Goal: Information Seeking & Learning: Learn about a topic

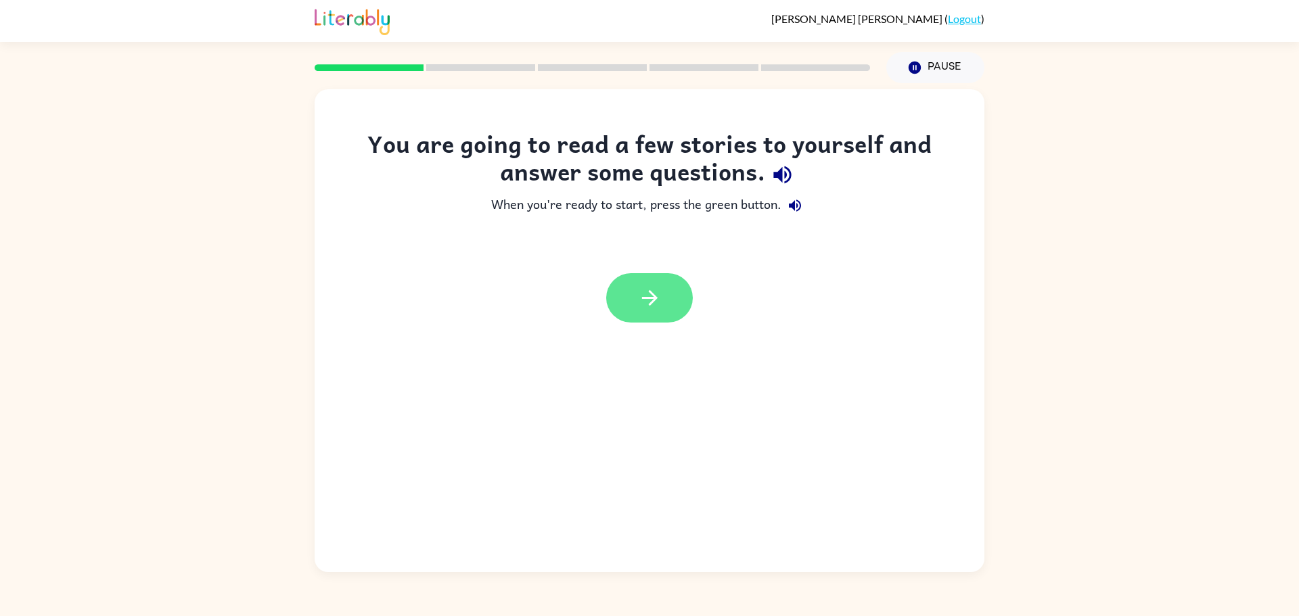
click at [673, 302] on button "button" at bounding box center [649, 297] width 87 height 49
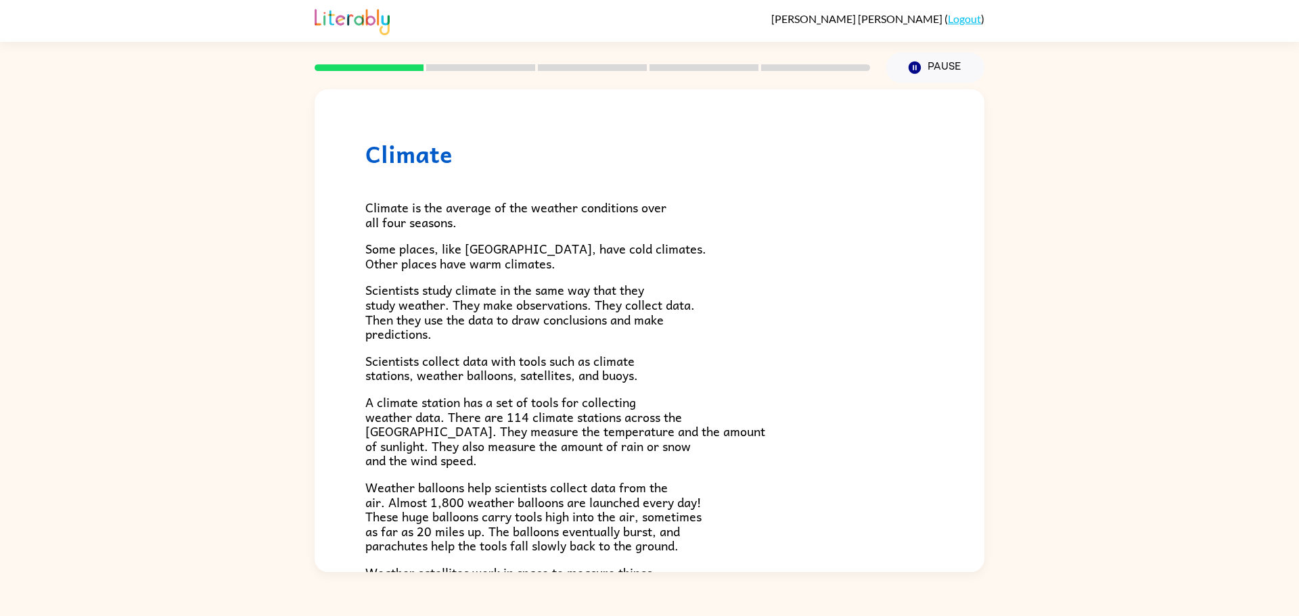
click at [350, 59] on div at bounding box center [592, 67] width 572 height 47
drag, startPoint x: 412, startPoint y: 68, endPoint x: 214, endPoint y: 101, distance: 200.4
click at [214, 101] on div "[PERSON_NAME] ( Logout ) Pause Pause Climate Climate is the average of the weat…" at bounding box center [649, 308] width 1299 height 616
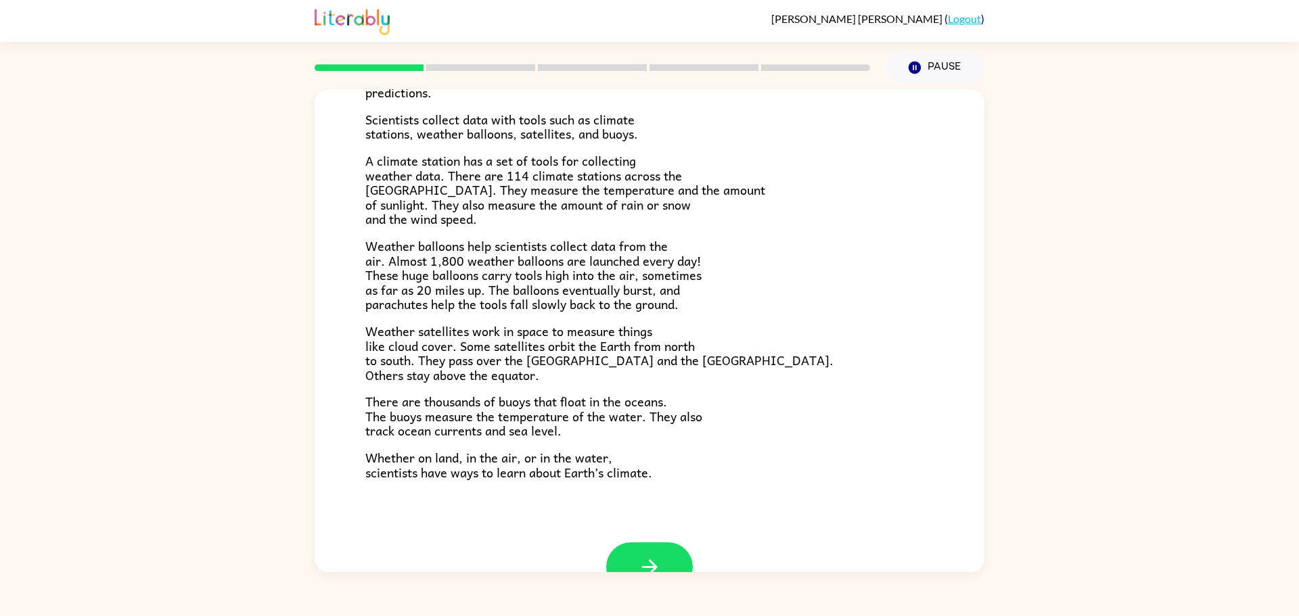
scroll to position [281, 0]
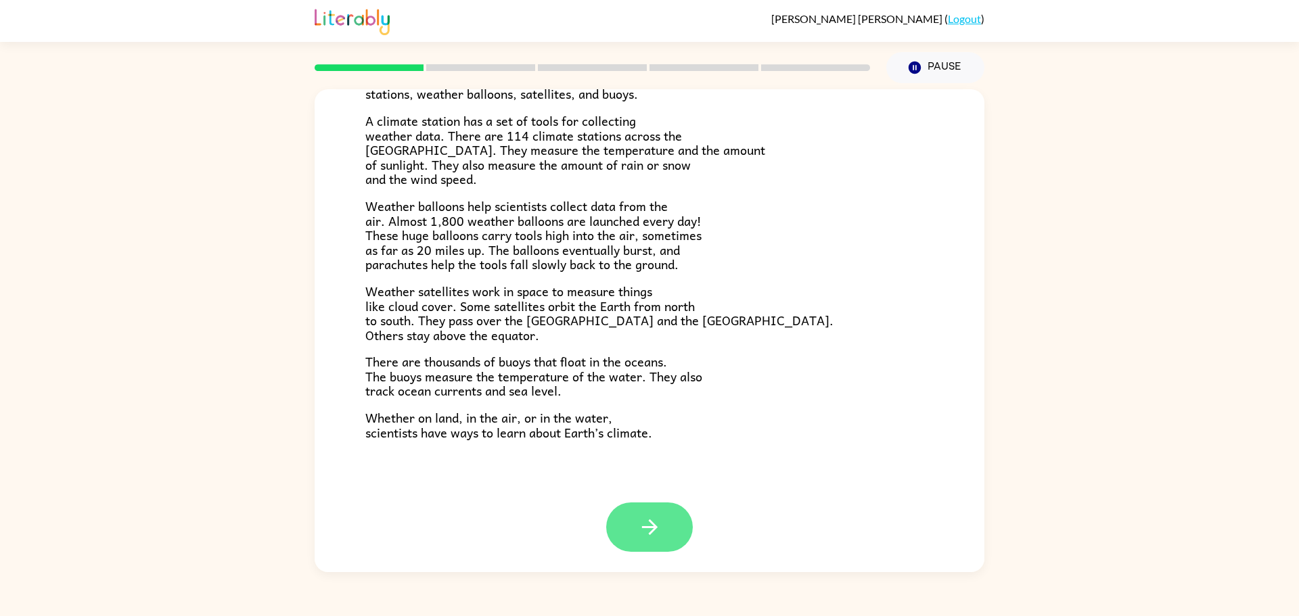
click at [646, 523] on icon "button" at bounding box center [650, 527] width 24 height 24
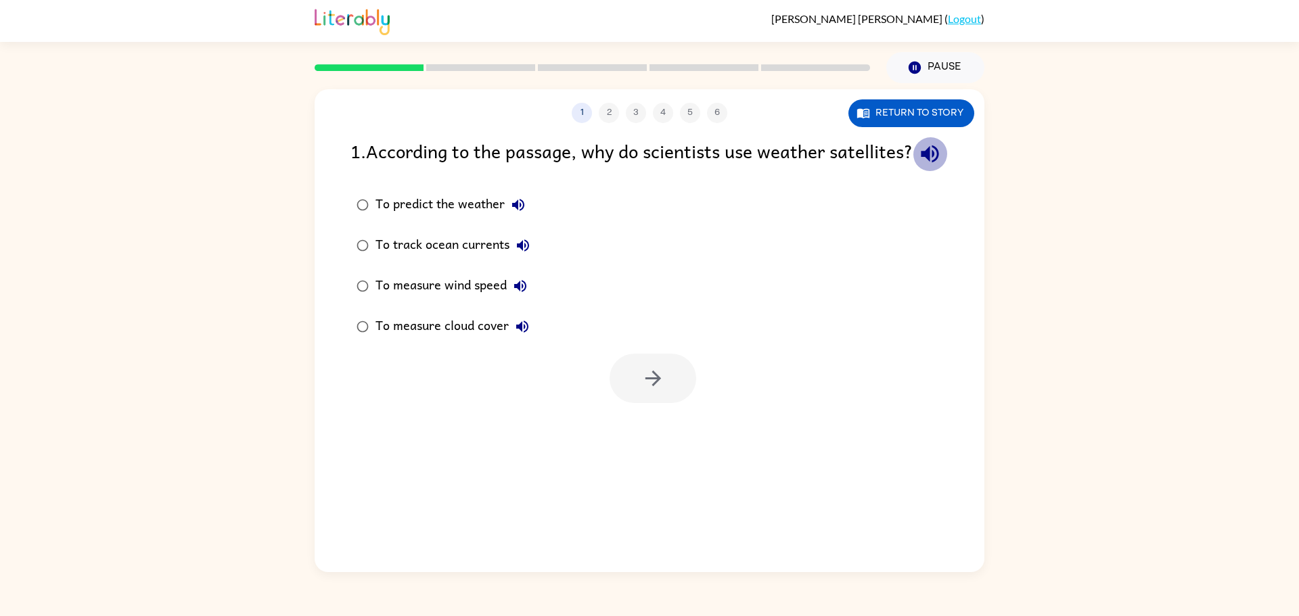
click at [921, 163] on icon "button" at bounding box center [930, 154] width 18 height 18
click at [521, 213] on icon "button" at bounding box center [518, 205] width 16 height 16
click at [530, 335] on icon "button" at bounding box center [522, 327] width 16 height 16
click at [523, 294] on icon "button" at bounding box center [520, 286] width 16 height 16
click at [655, 403] on button "button" at bounding box center [652, 378] width 87 height 49
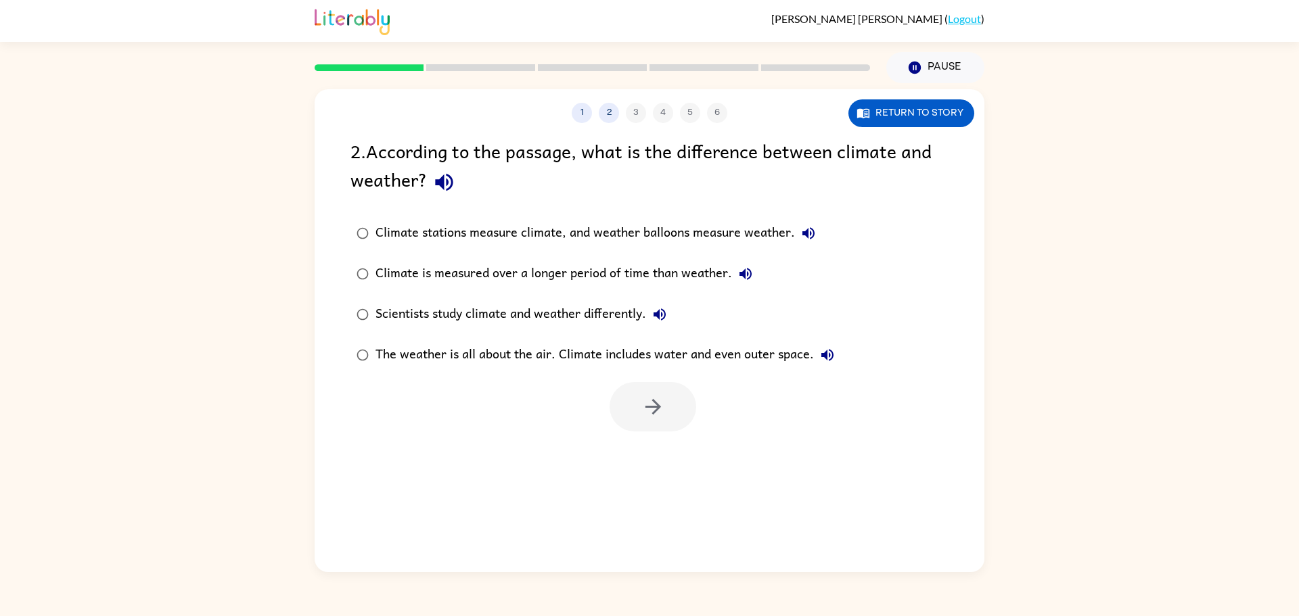
click at [453, 189] on icon "button" at bounding box center [444, 182] width 24 height 24
click at [514, 366] on div "The weather is all about the air. Climate includes water and even outer space." at bounding box center [607, 355] width 465 height 27
click at [672, 423] on button "button" at bounding box center [652, 406] width 87 height 49
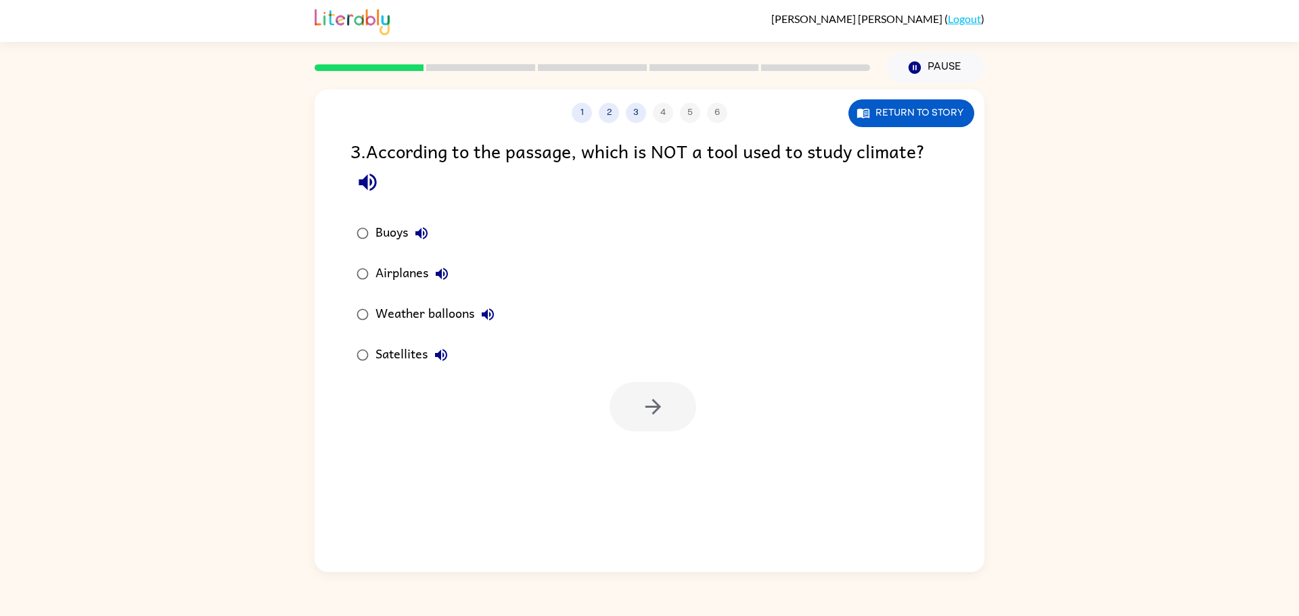
click at [371, 166] on button "button" at bounding box center [367, 182] width 34 height 34
click at [402, 276] on div "Airplanes" at bounding box center [415, 273] width 80 height 27
click at [635, 395] on button "button" at bounding box center [652, 406] width 87 height 49
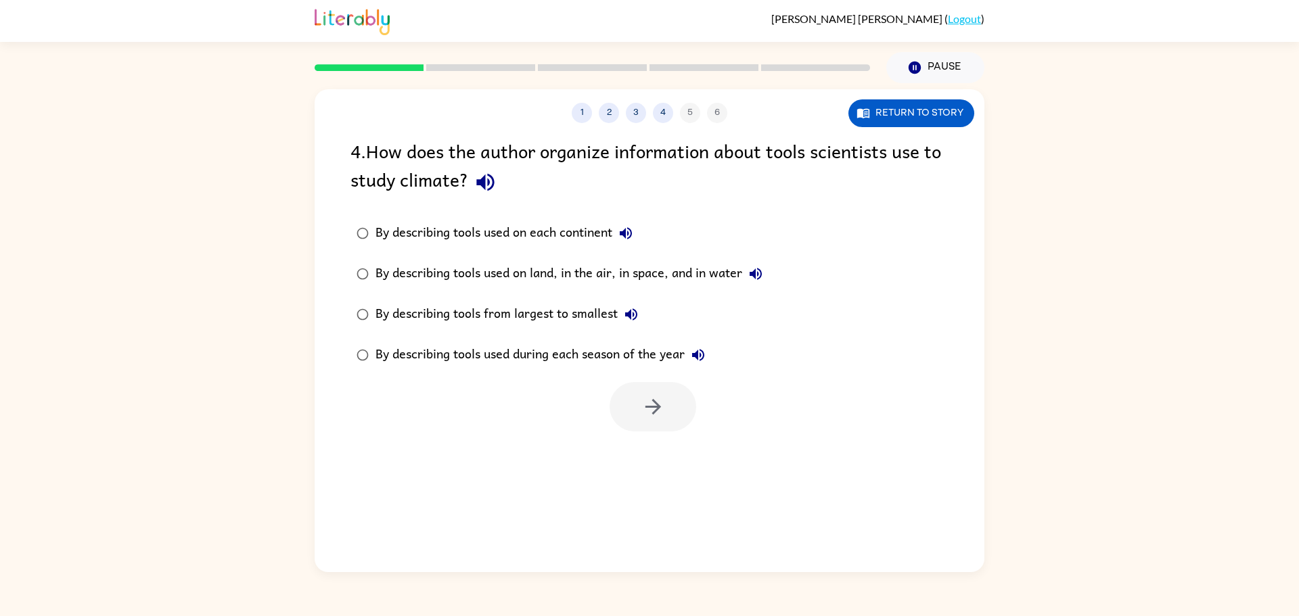
click at [498, 160] on div "4 . How does the author organize information about tools scientists use to stud…" at bounding box center [649, 168] width 598 height 63
click at [494, 171] on icon "button" at bounding box center [485, 182] width 24 height 24
click at [534, 273] on div "By describing tools used on land, in the air, in space, and in water" at bounding box center [572, 273] width 394 height 27
click at [651, 400] on icon "button" at bounding box center [653, 407] width 16 height 16
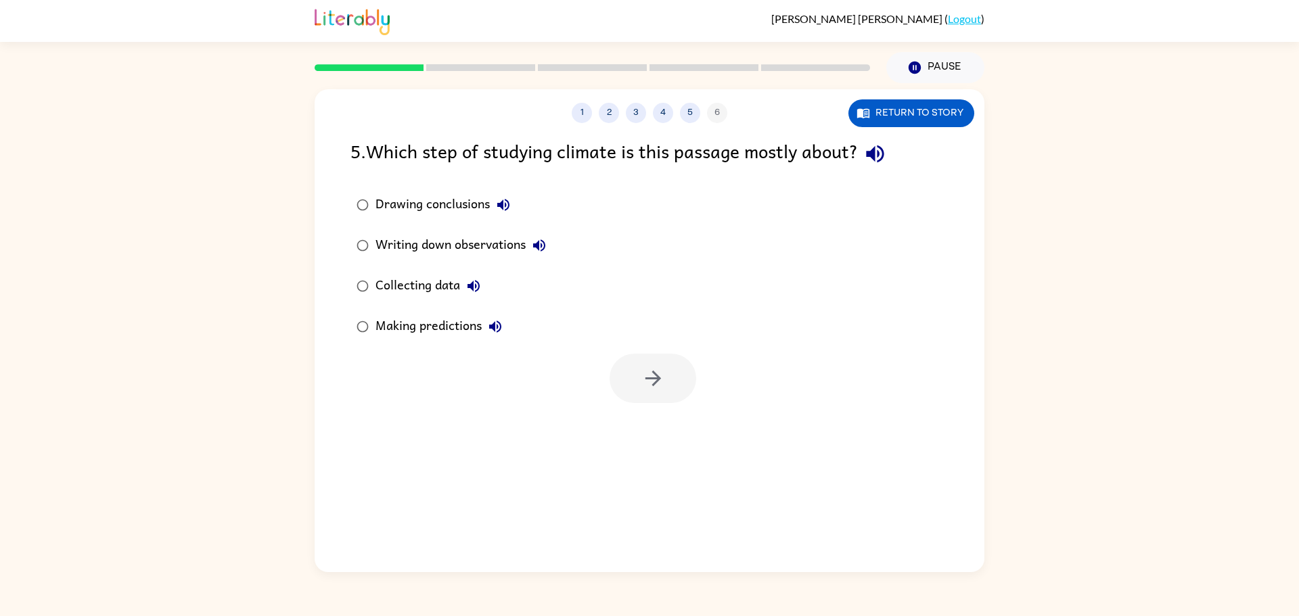
click at [871, 162] on icon "button" at bounding box center [875, 154] width 24 height 24
click at [478, 287] on icon "button" at bounding box center [473, 286] width 16 height 16
click at [442, 287] on div "Collecting data" at bounding box center [431, 286] width 112 height 27
click at [645, 375] on icon "button" at bounding box center [653, 379] width 24 height 24
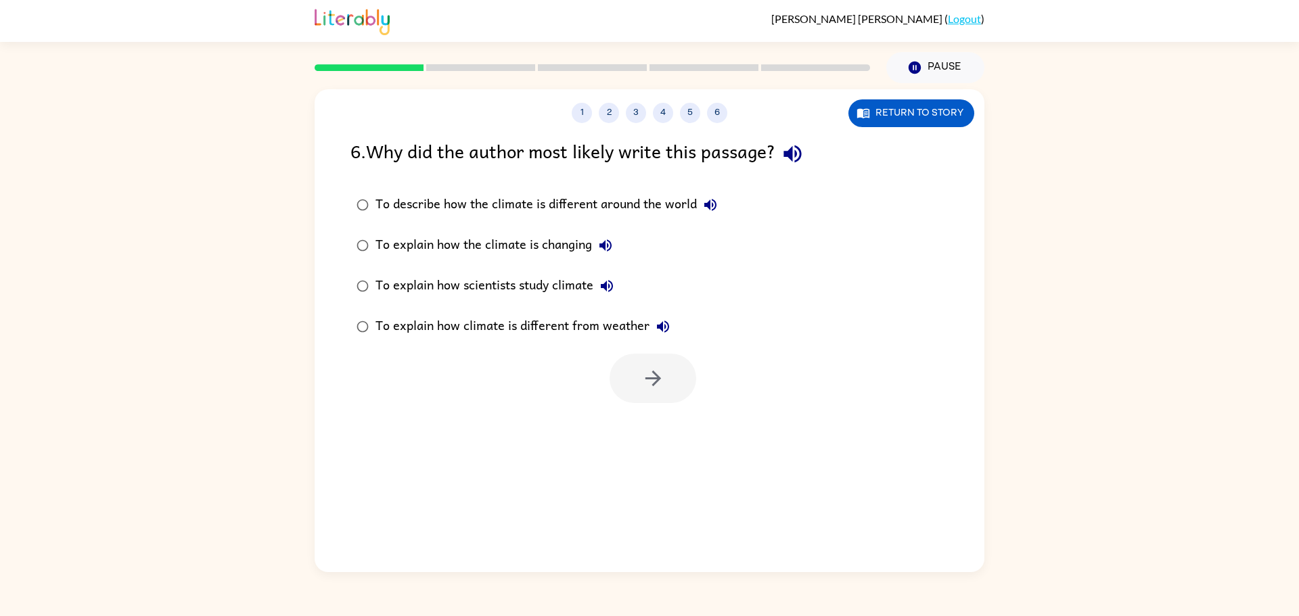
click at [797, 157] on icon "button" at bounding box center [792, 154] width 18 height 18
click at [508, 275] on div "To explain how scientists study climate" at bounding box center [497, 286] width 245 height 27
click at [586, 269] on label "To explain how scientists study climate" at bounding box center [537, 286] width 388 height 41
click at [600, 279] on icon "button" at bounding box center [607, 286] width 16 height 16
click at [657, 390] on icon "button" at bounding box center [653, 379] width 24 height 24
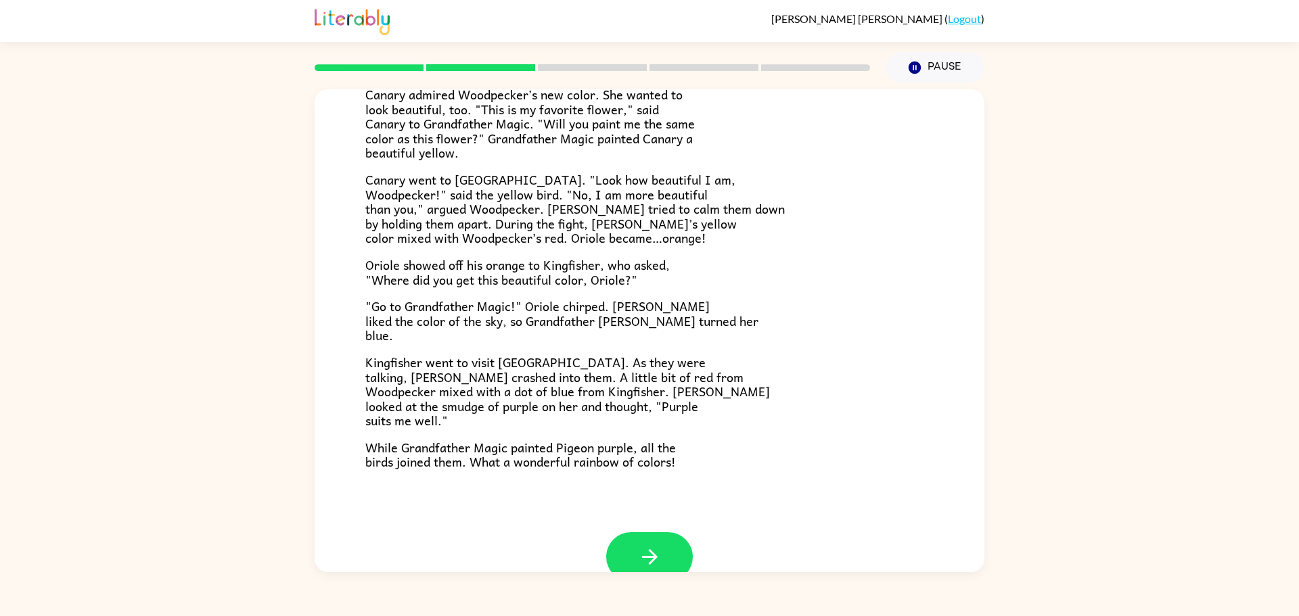
scroll to position [252, 0]
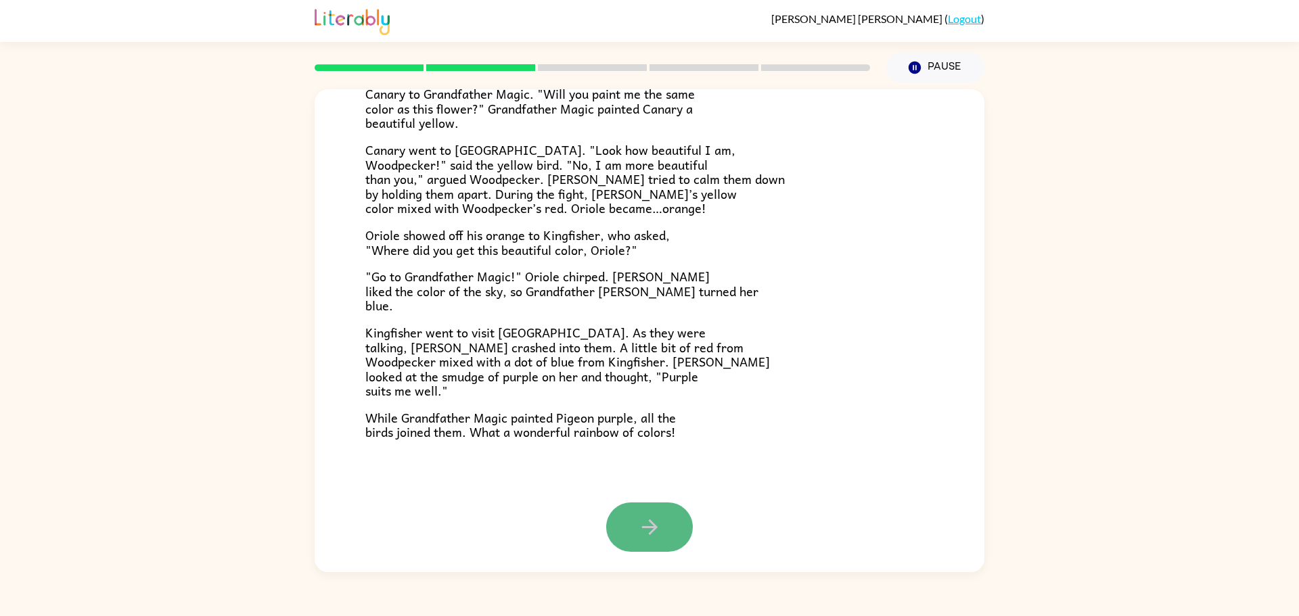
click at [642, 519] on icon "button" at bounding box center [650, 527] width 24 height 24
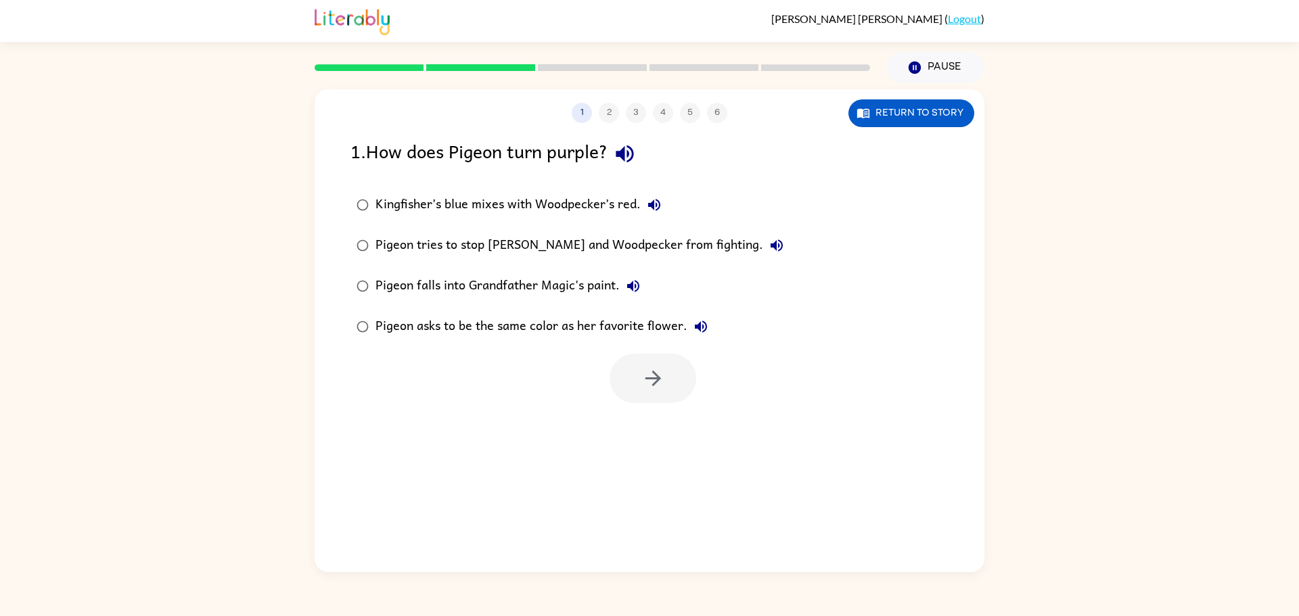
click at [549, 210] on div "Kingfisher’s blue mixes with Woodpecker’s red." at bounding box center [521, 204] width 292 height 27
click at [634, 133] on div "1 2 3 4 5 6 Return to story 1 . How does Pigeon turn purple? Kingfisher’s blue …" at bounding box center [650, 330] width 670 height 483
click at [630, 149] on icon "button" at bounding box center [625, 154] width 18 height 18
click at [658, 396] on button "button" at bounding box center [652, 378] width 87 height 49
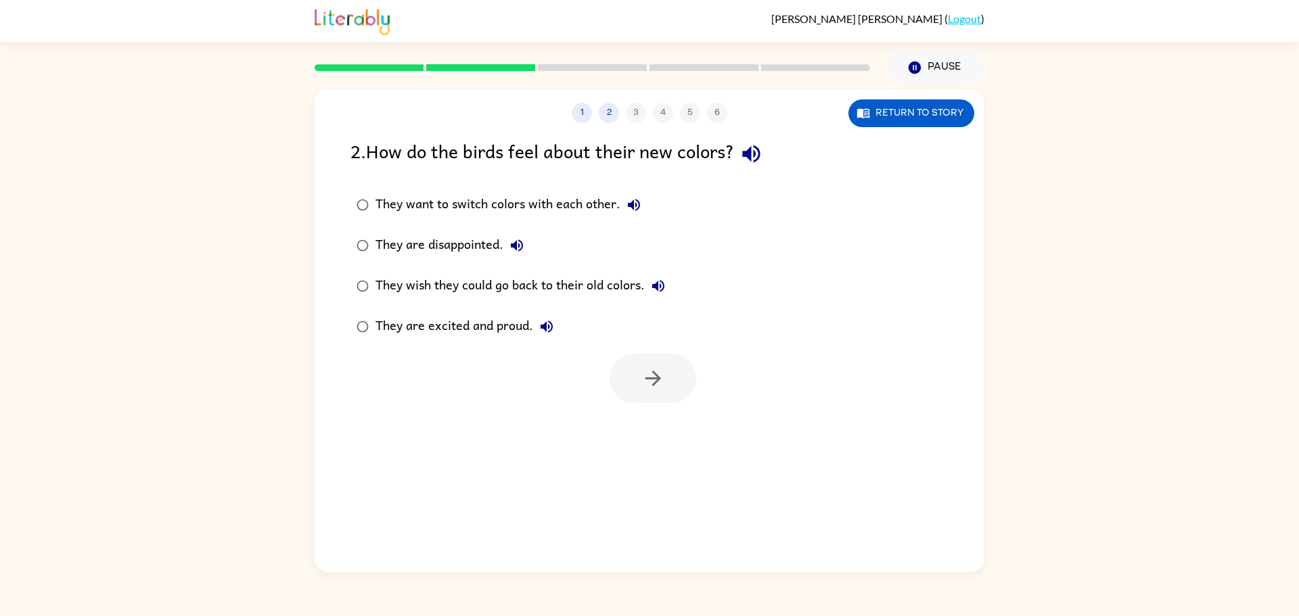
click at [539, 329] on icon "button" at bounding box center [546, 327] width 16 height 16
click at [507, 332] on div "They are excited and proud." at bounding box center [467, 326] width 185 height 27
click at [633, 384] on button "button" at bounding box center [652, 378] width 87 height 49
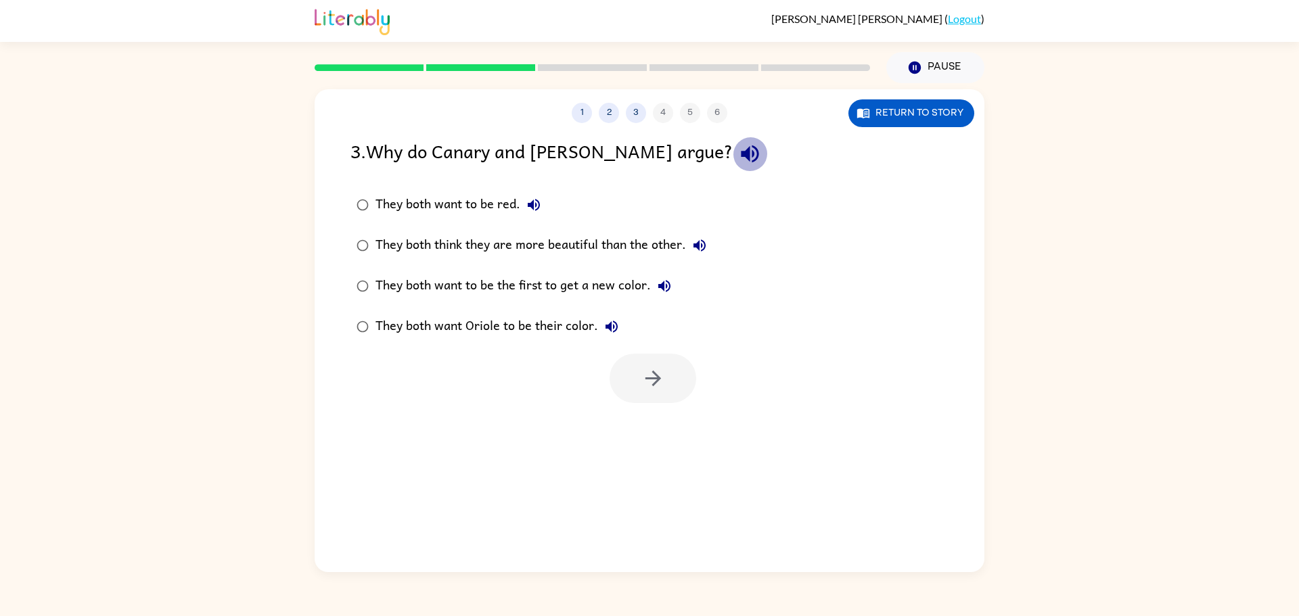
click at [738, 164] on icon "button" at bounding box center [750, 154] width 24 height 24
click at [630, 255] on div "They both think they are more beautiful than the other." at bounding box center [544, 245] width 338 height 27
click at [654, 371] on icon "button" at bounding box center [653, 379] width 24 height 24
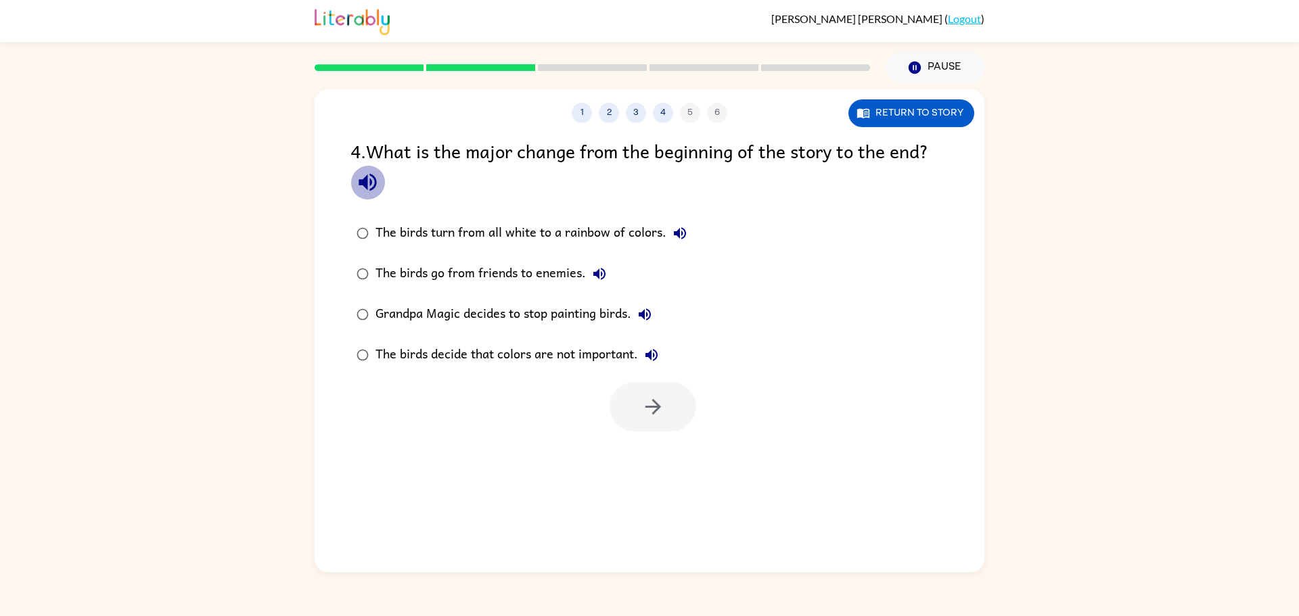
click at [369, 177] on icon "button" at bounding box center [368, 182] width 24 height 24
click at [584, 237] on div "The birds turn from all white to a rainbow of colors." at bounding box center [534, 233] width 318 height 27
click at [677, 442] on div "1 2 3 4 5 6 Return to story 4 . What is the major change from the beginning of …" at bounding box center [650, 330] width 670 height 483
click at [667, 423] on button "button" at bounding box center [652, 406] width 87 height 49
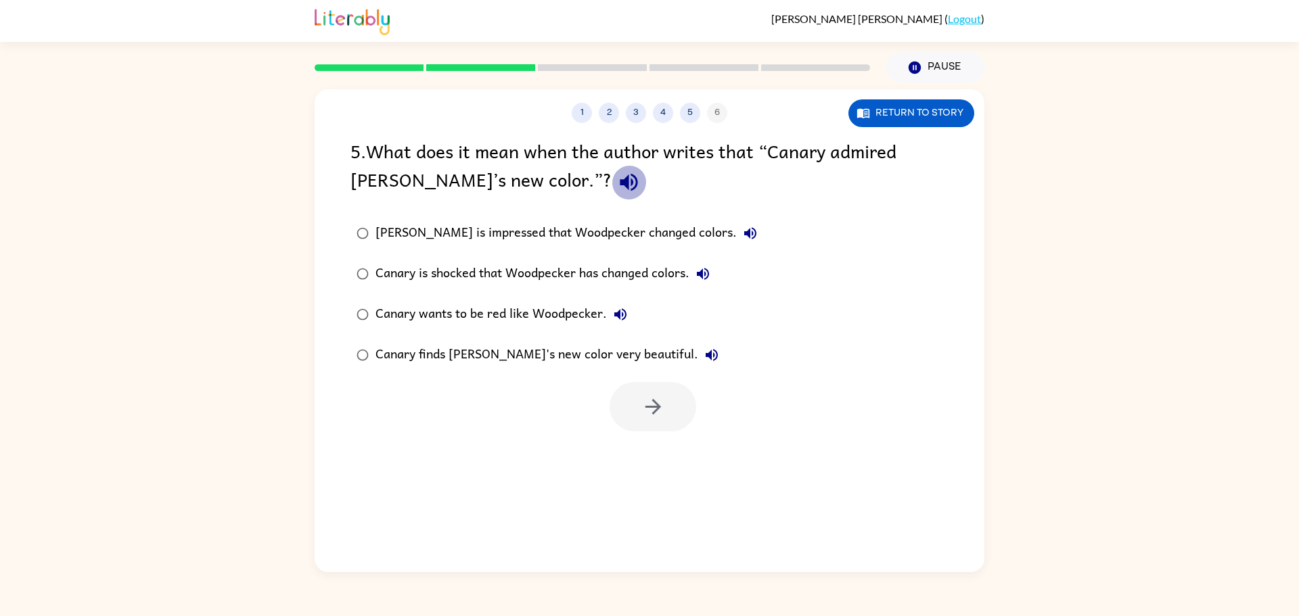
click at [620, 180] on icon "button" at bounding box center [629, 183] width 18 height 18
click at [578, 357] on div "Canary finds Woodpecker's new color very beautiful." at bounding box center [550, 355] width 350 height 27
click at [634, 392] on button "button" at bounding box center [652, 406] width 87 height 49
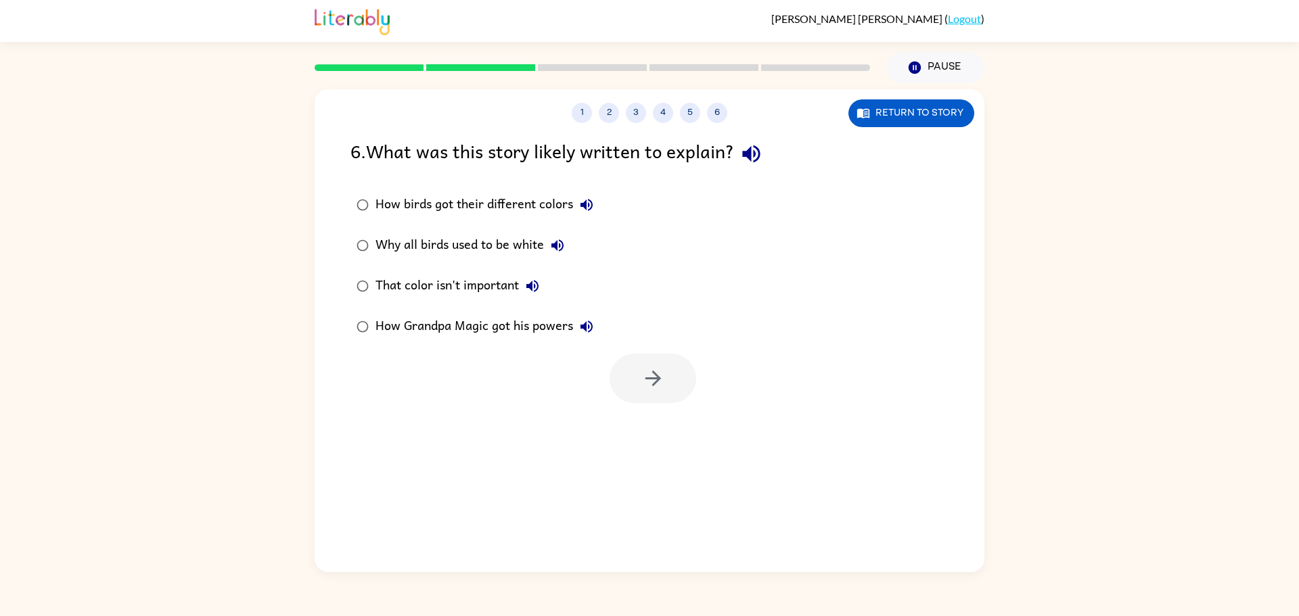
click at [718, 158] on div "6 . What was this story likely written to explain?" at bounding box center [649, 154] width 598 height 34
click at [733, 160] on div "6 . What was this story likely written to explain?" at bounding box center [649, 154] width 598 height 34
click at [741, 159] on button "button" at bounding box center [751, 154] width 34 height 34
click at [523, 216] on div "How birds got their different colors" at bounding box center [487, 204] width 225 height 27
click at [658, 360] on button "button" at bounding box center [652, 378] width 87 height 49
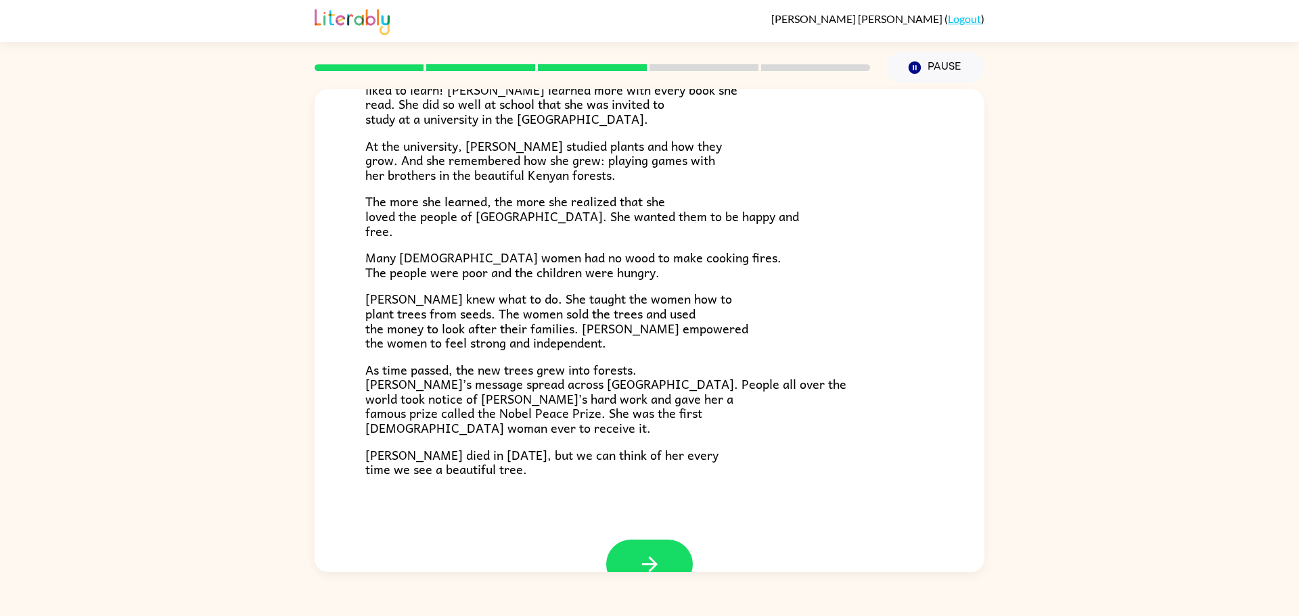
scroll to position [284, 0]
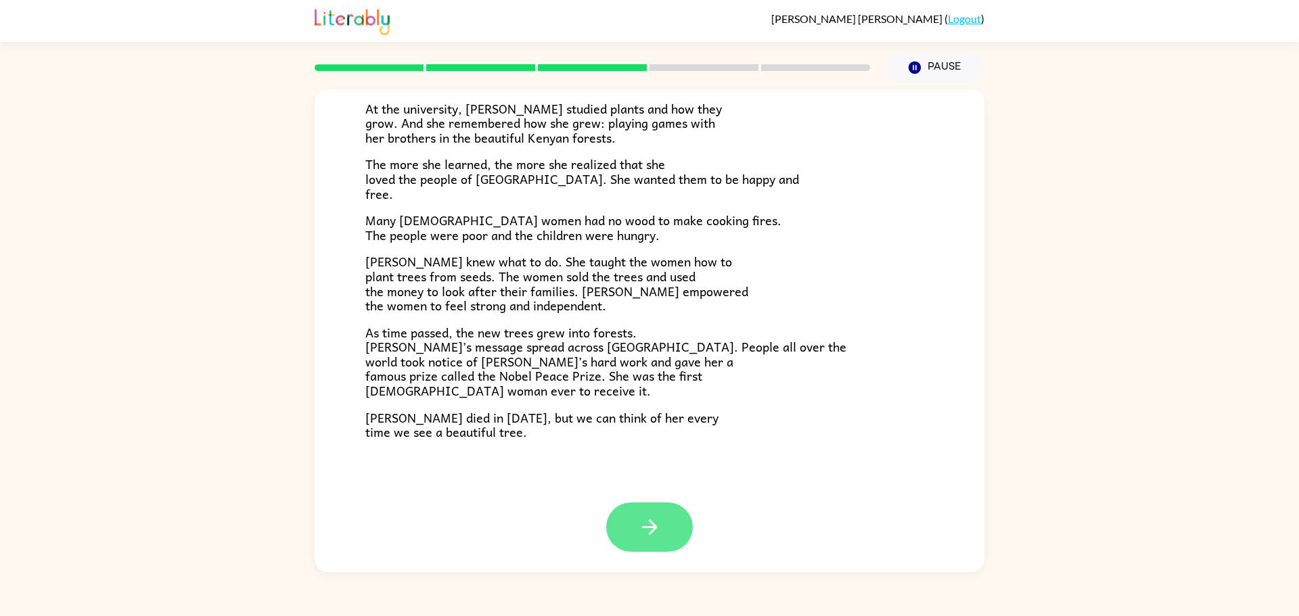
click at [683, 522] on button "button" at bounding box center [649, 527] width 87 height 49
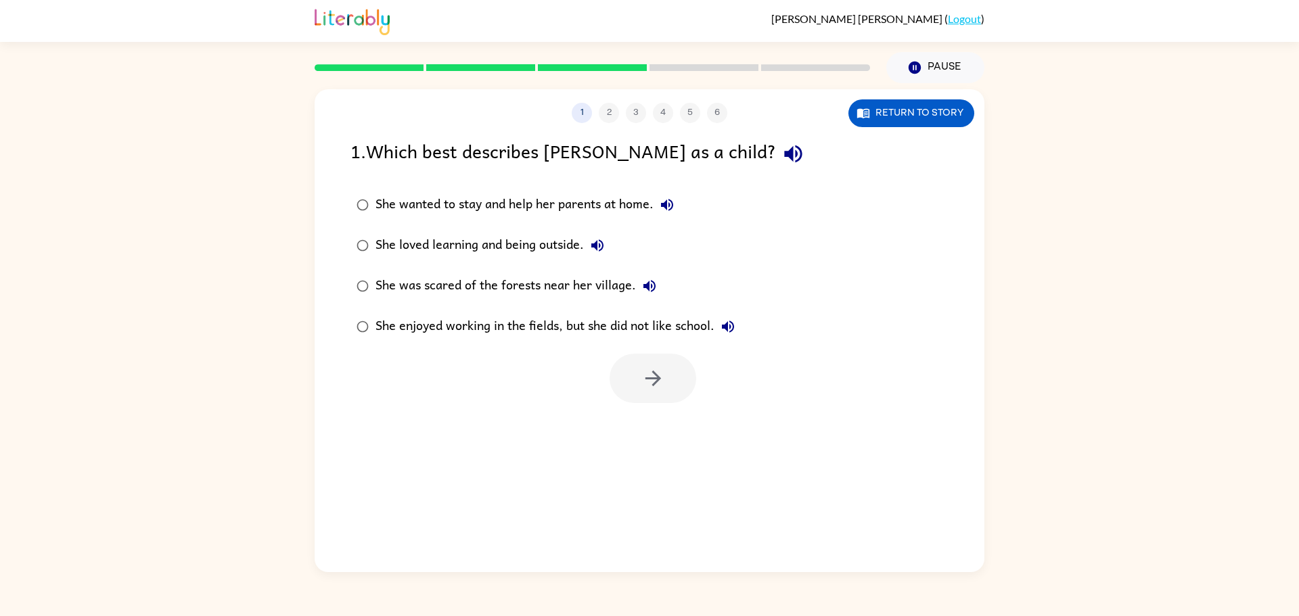
click at [781, 159] on icon "button" at bounding box center [793, 154] width 24 height 24
click at [516, 250] on div "She loved learning and being outside." at bounding box center [492, 245] width 235 height 27
click at [644, 382] on icon "button" at bounding box center [653, 379] width 24 height 24
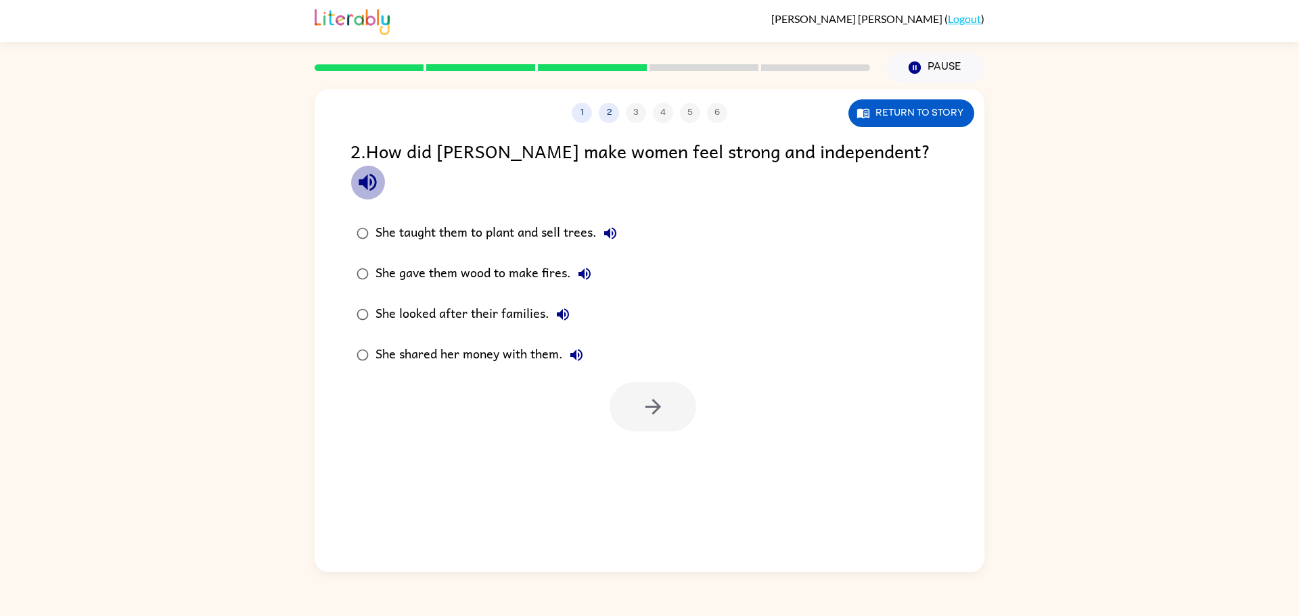
click at [376, 174] on icon "button" at bounding box center [368, 183] width 18 height 18
click at [549, 220] on div "She taught them to plant and sell trees." at bounding box center [499, 233] width 248 height 27
click at [652, 399] on icon "button" at bounding box center [653, 407] width 16 height 16
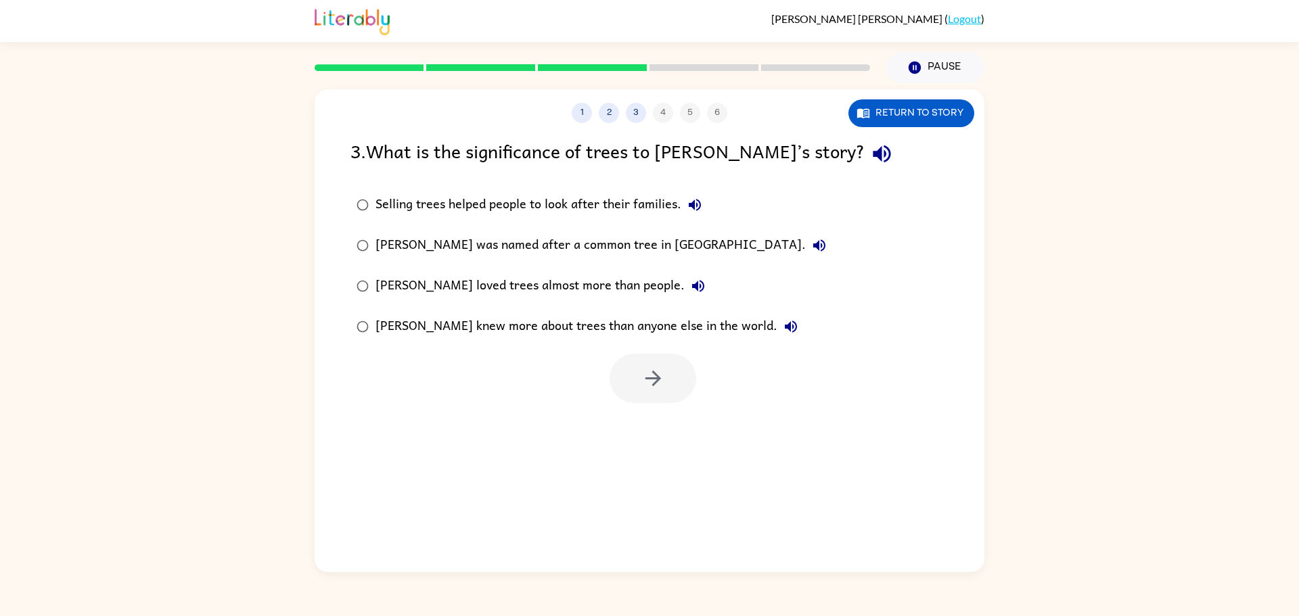
click at [556, 160] on div "3 . What is the significance of trees to Wangari’s story?" at bounding box center [649, 154] width 598 height 34
click at [873, 158] on icon "button" at bounding box center [882, 154] width 18 height 18
click at [568, 204] on div "Selling trees helped people to look after their families." at bounding box center [541, 204] width 333 height 27
click at [669, 384] on button "button" at bounding box center [652, 378] width 87 height 49
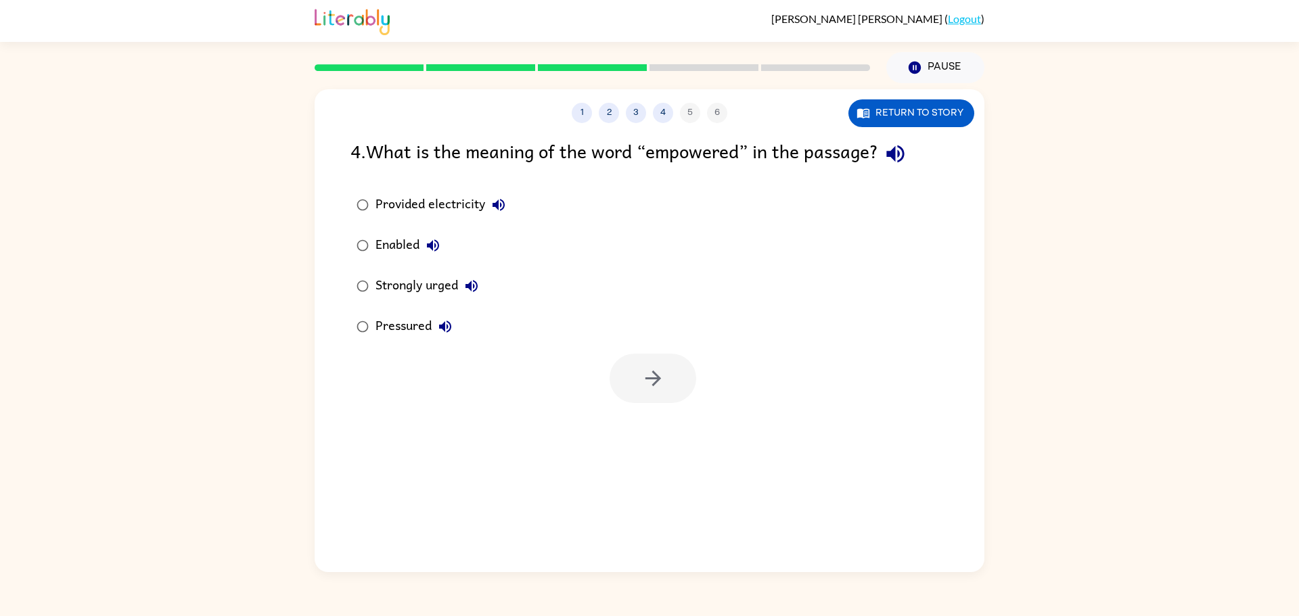
click at [902, 154] on icon "button" at bounding box center [895, 154] width 18 height 18
click at [687, 116] on div "1 2 3 4 5 6" at bounding box center [650, 113] width 670 height 20
click at [641, 111] on button "3" at bounding box center [636, 113] width 20 height 20
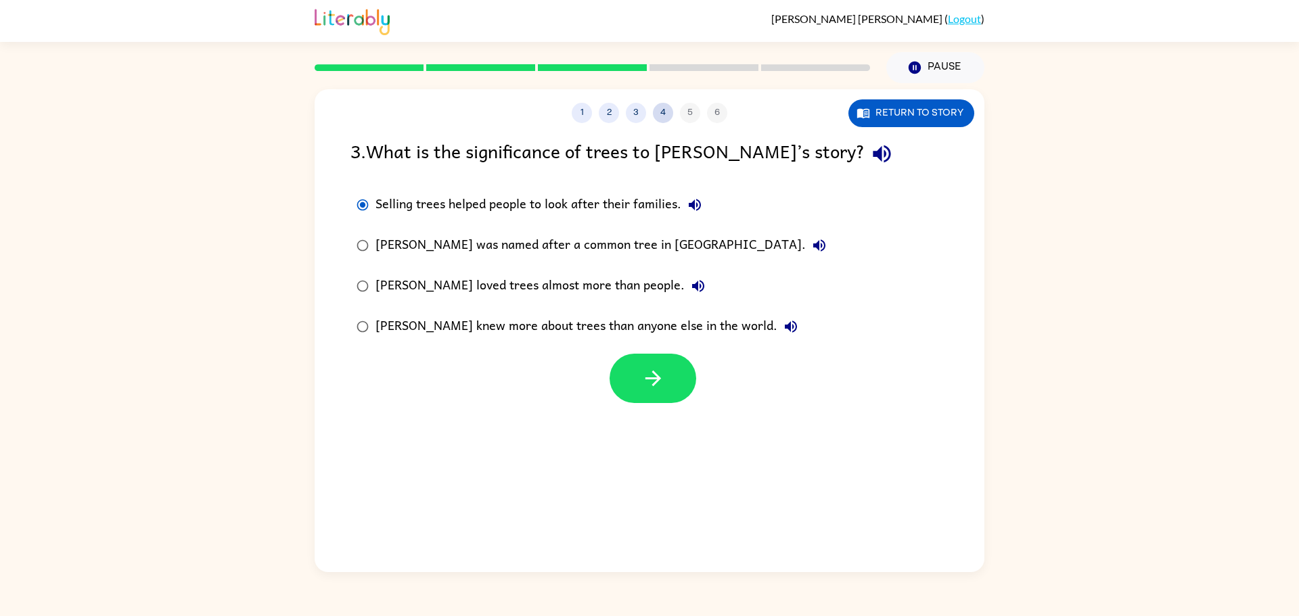
click at [666, 113] on button "4" at bounding box center [663, 113] width 20 height 20
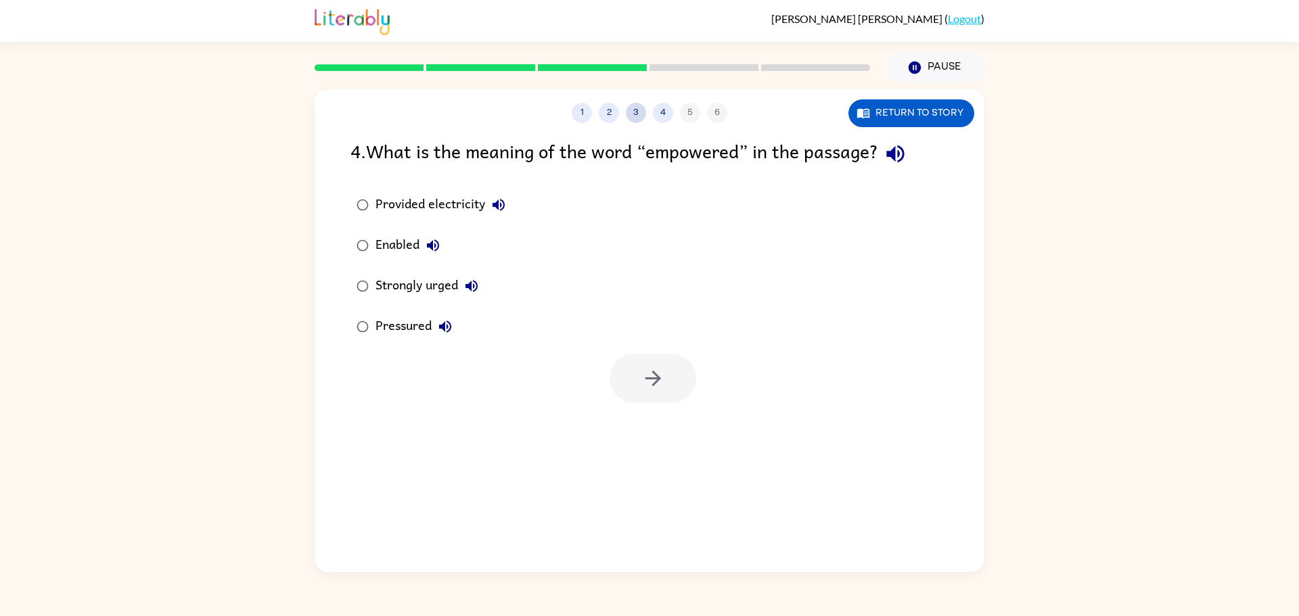
click at [633, 109] on button "3" at bounding box center [636, 113] width 20 height 20
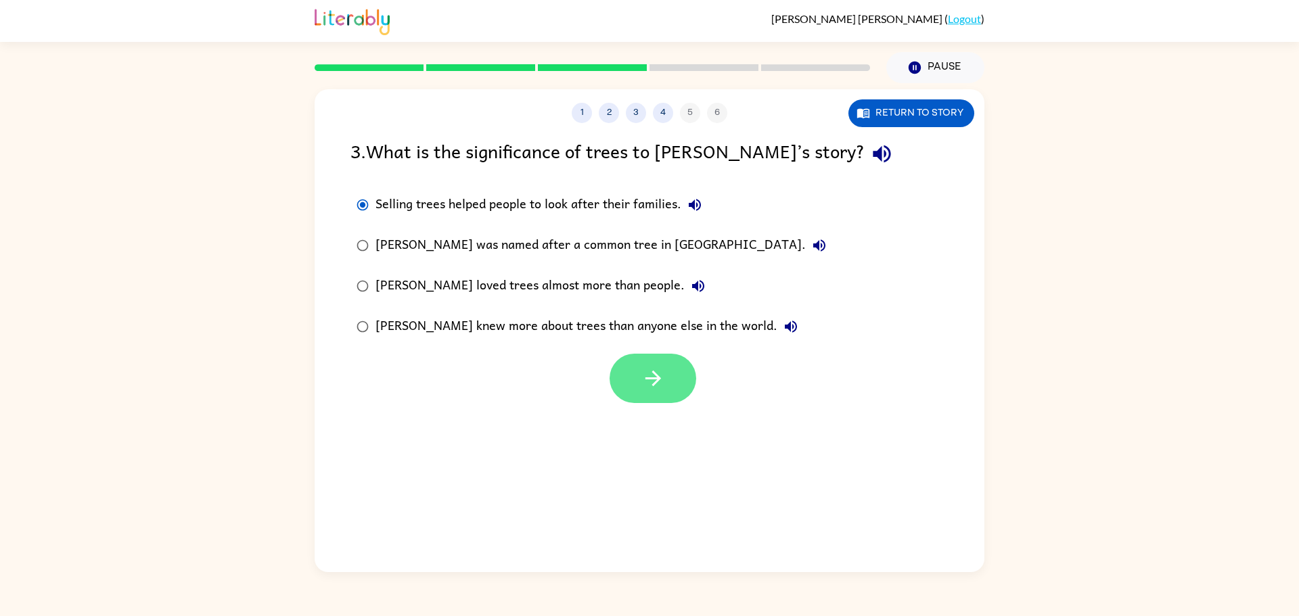
click at [670, 363] on button "button" at bounding box center [652, 378] width 87 height 49
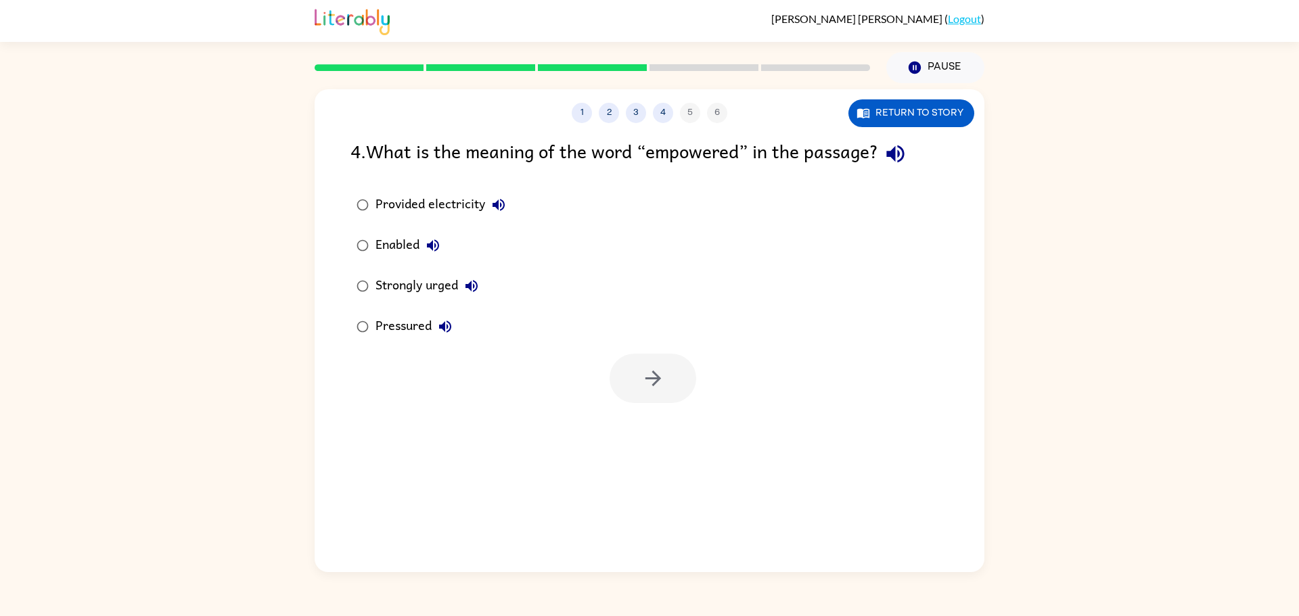
click at [404, 255] on div "Enabled" at bounding box center [410, 245] width 71 height 27
click at [632, 374] on button "button" at bounding box center [652, 378] width 87 height 49
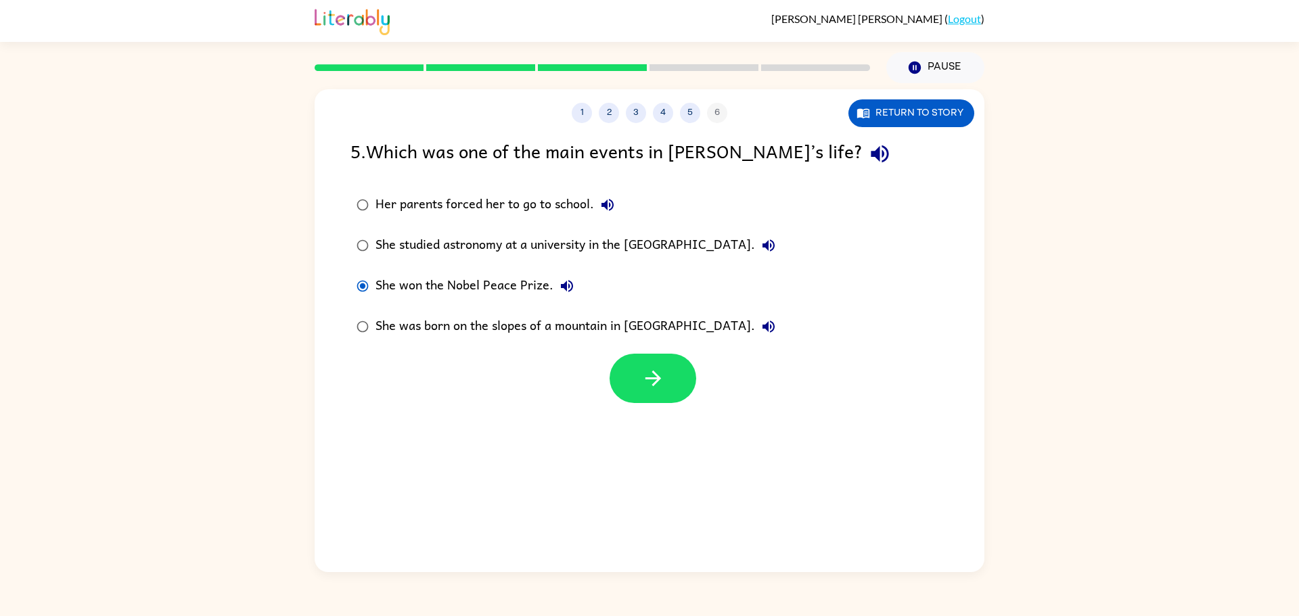
click at [559, 280] on icon "button" at bounding box center [567, 286] width 16 height 16
click at [660, 364] on button "button" at bounding box center [652, 378] width 87 height 49
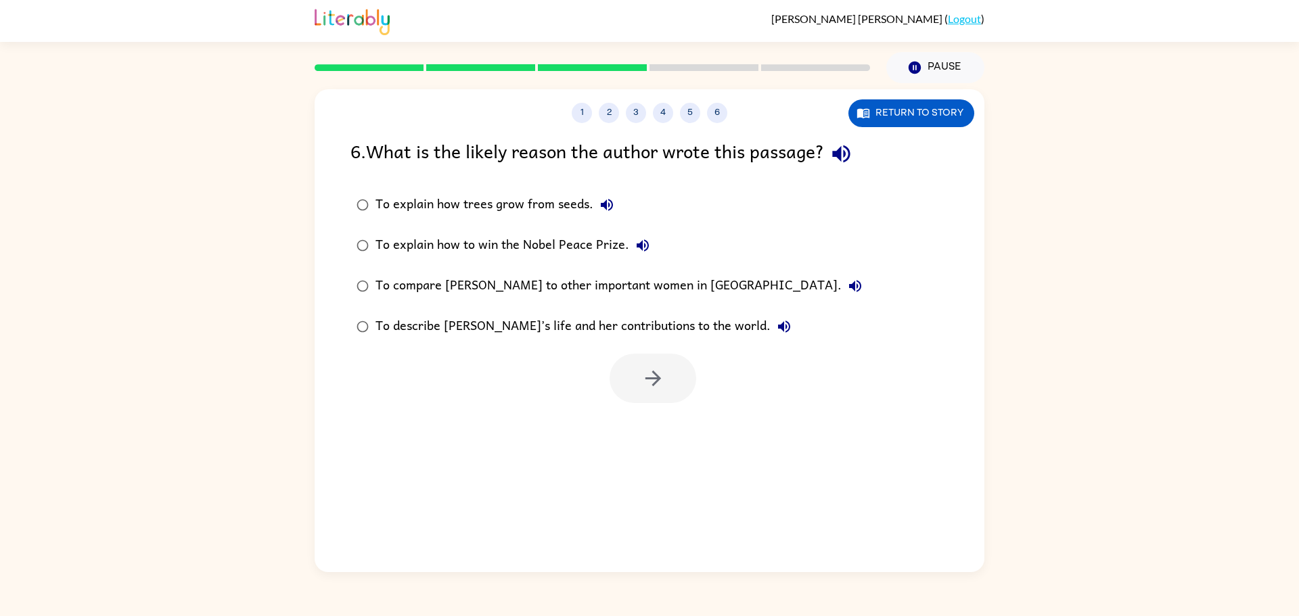
click at [741, 344] on label "To describe Wangari’s life and her contributions to the world." at bounding box center [609, 326] width 532 height 41
click at [658, 344] on label "To describe Wangari’s life and her contributions to the world." at bounding box center [609, 326] width 532 height 41
click at [669, 359] on button "button" at bounding box center [652, 378] width 87 height 49
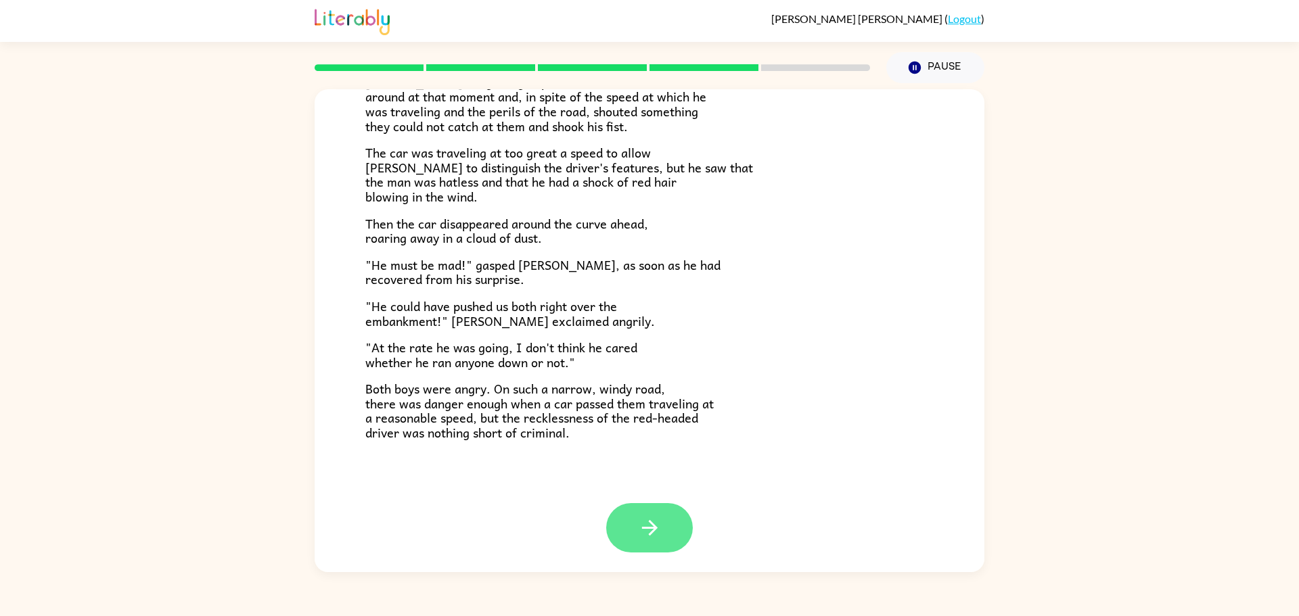
click at [624, 544] on button "button" at bounding box center [649, 527] width 87 height 49
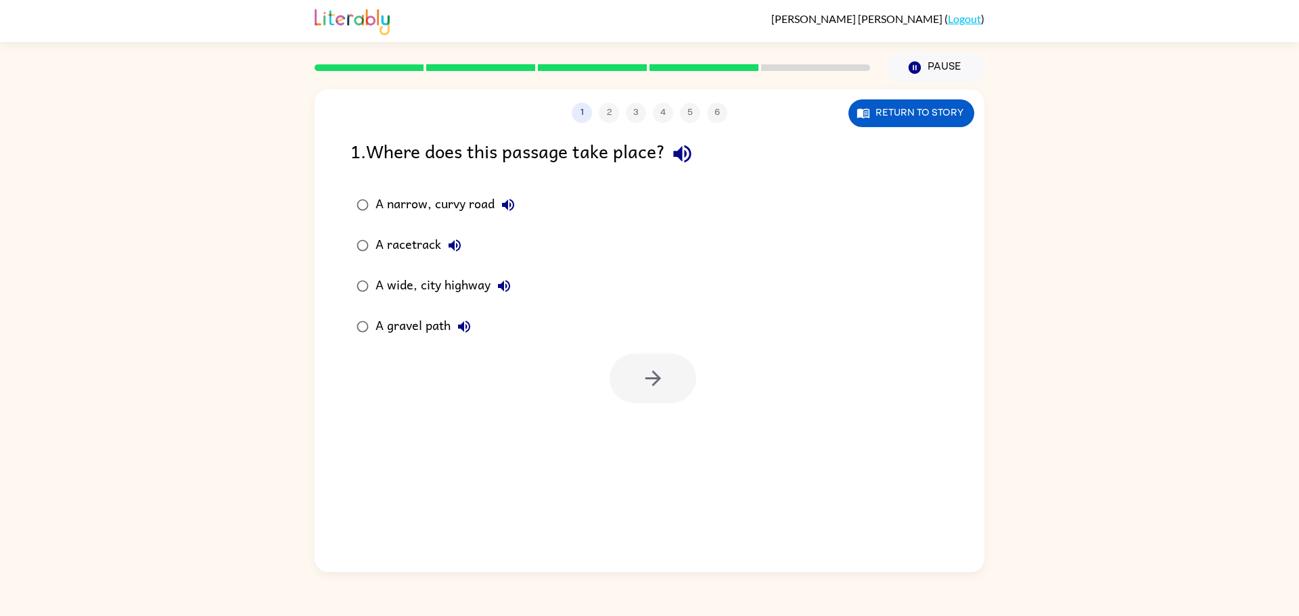
click at [448, 333] on div "A gravel path" at bounding box center [426, 326] width 102 height 27
click at [618, 384] on button "button" at bounding box center [652, 378] width 87 height 49
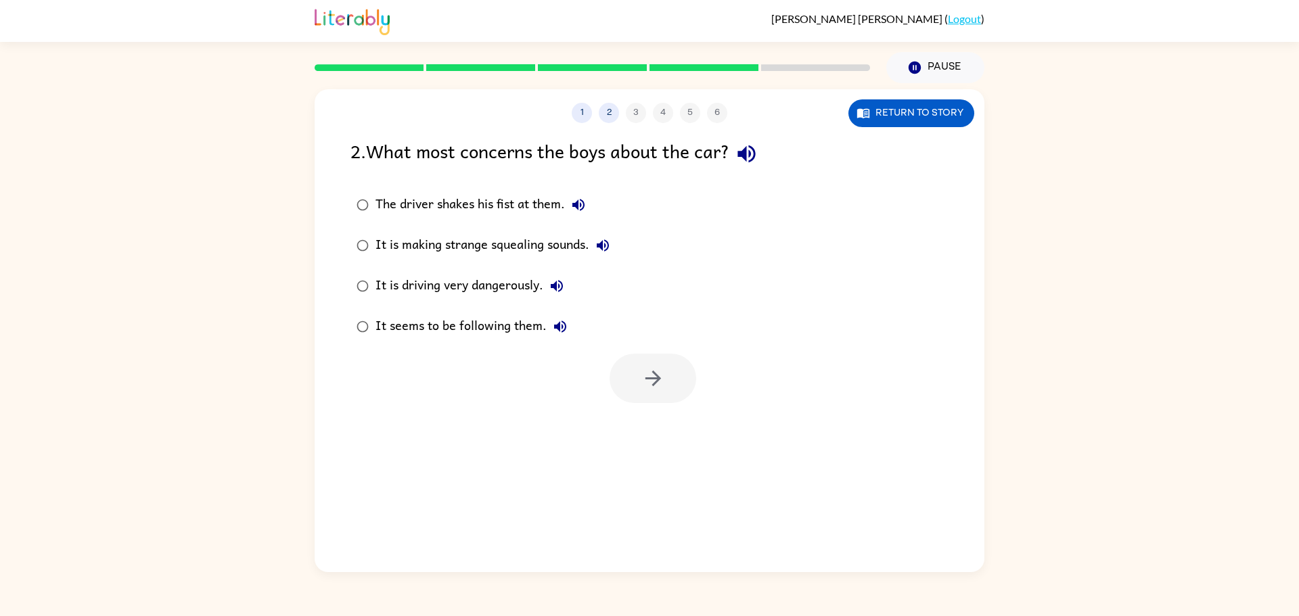
click at [513, 300] on label "It is driving very dangerously." at bounding box center [483, 286] width 280 height 41
click at [647, 382] on icon "button" at bounding box center [653, 379] width 24 height 24
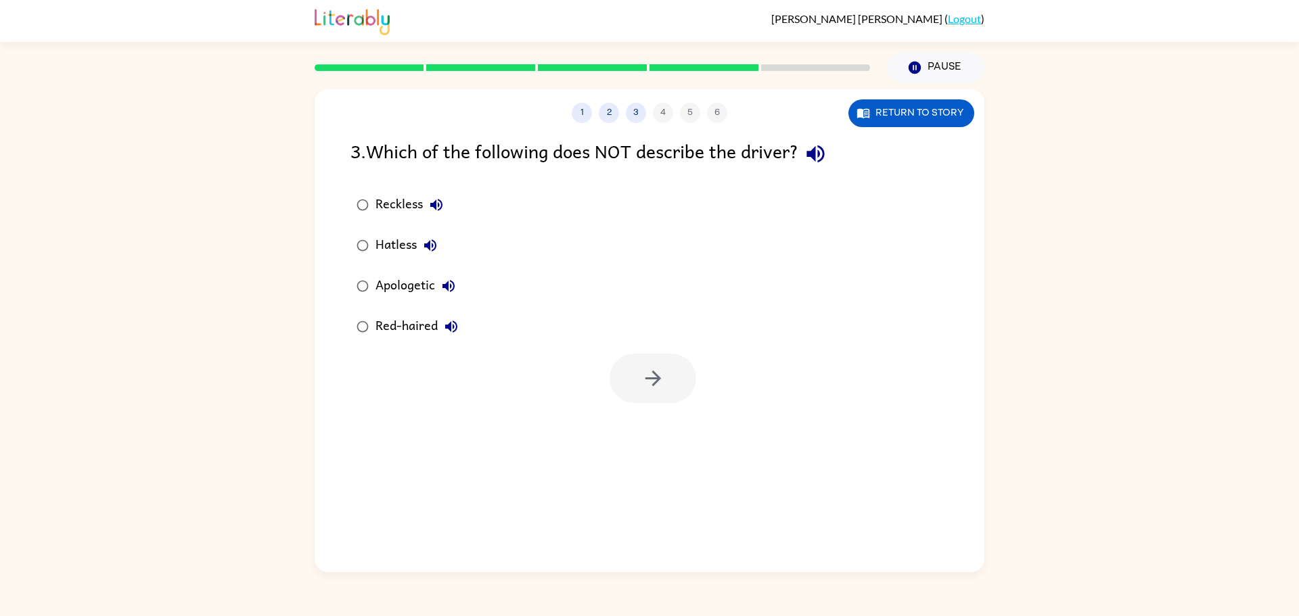
click at [424, 287] on div "Apologetic" at bounding box center [418, 286] width 87 height 27
click at [628, 384] on button "button" at bounding box center [652, 378] width 87 height 49
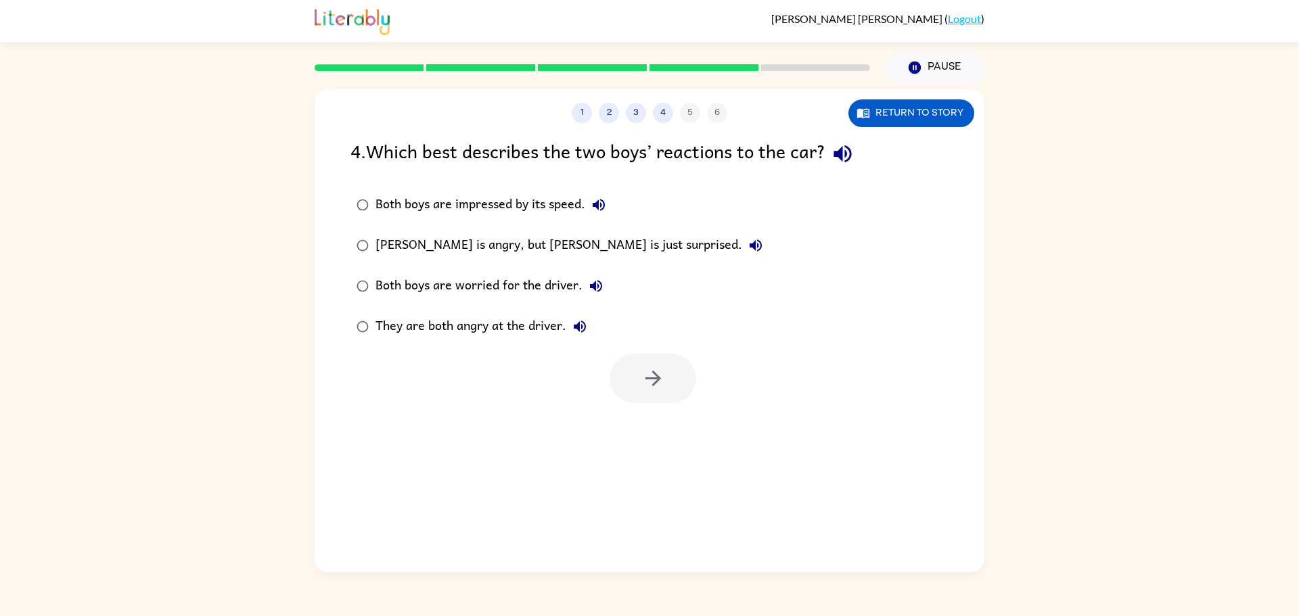
click at [541, 321] on div "They are both angry at the driver." at bounding box center [484, 326] width 218 height 27
click at [653, 388] on icon "button" at bounding box center [653, 379] width 24 height 24
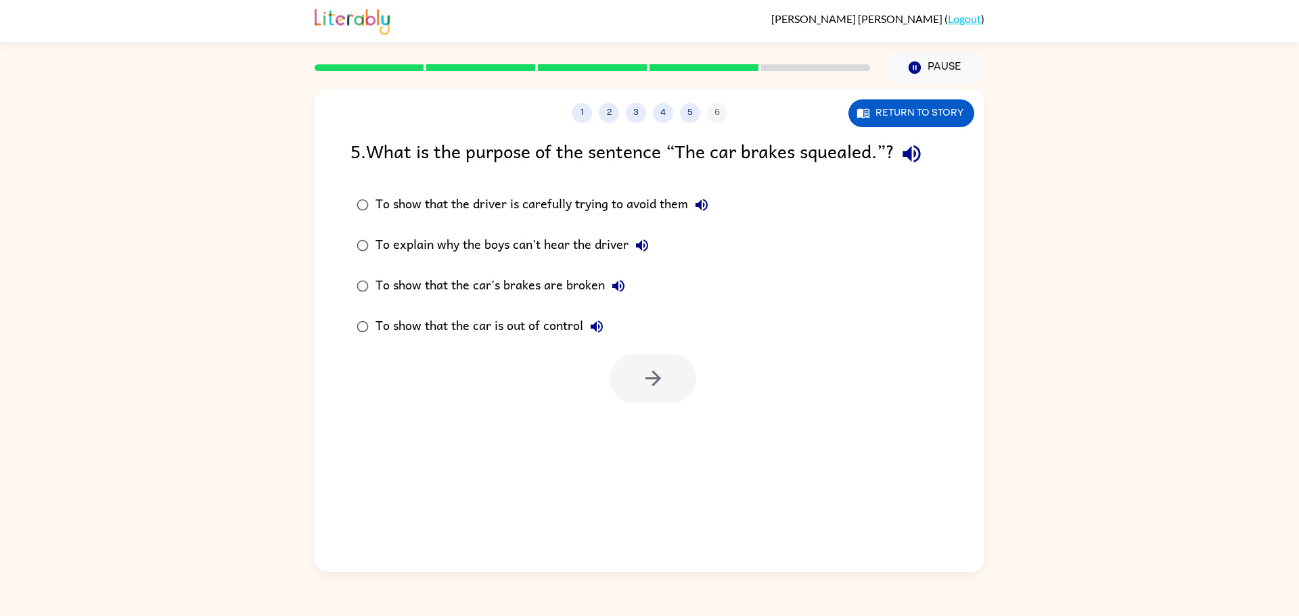
click at [576, 300] on label "To show that the car's brakes are broken" at bounding box center [532, 286] width 379 height 41
click at [656, 392] on button "button" at bounding box center [652, 378] width 87 height 49
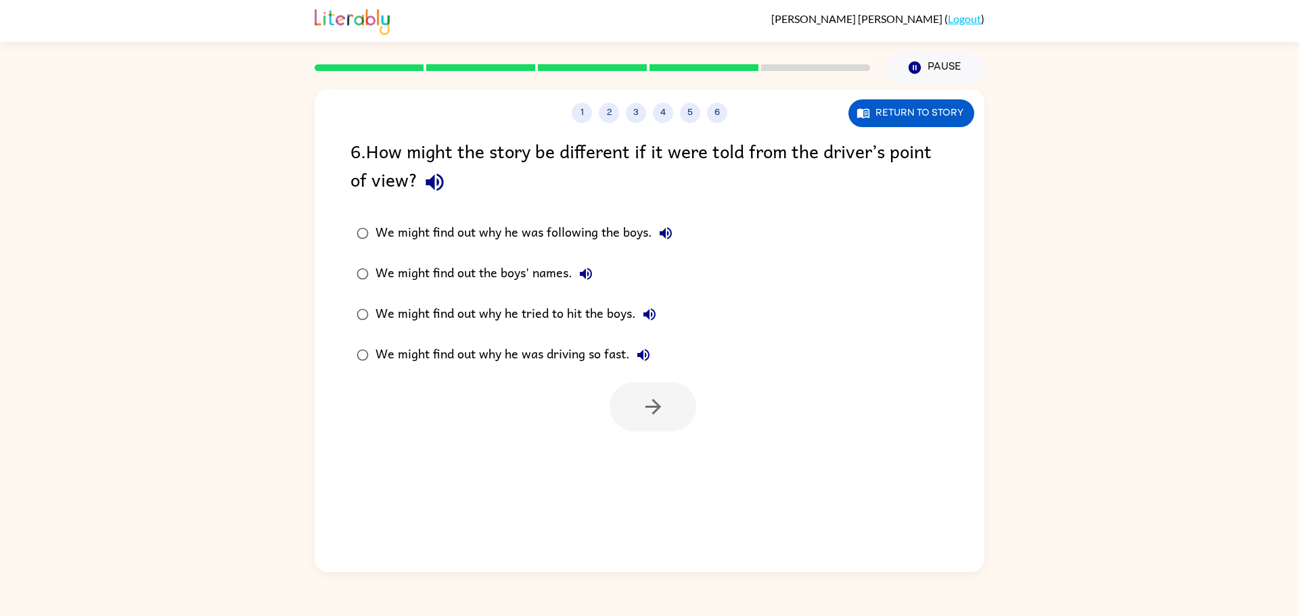
click at [542, 358] on div "We might find out why he was driving so fast." at bounding box center [515, 355] width 281 height 27
click at [676, 423] on button "button" at bounding box center [652, 406] width 87 height 49
